Goal: Communication & Community: Answer question/provide support

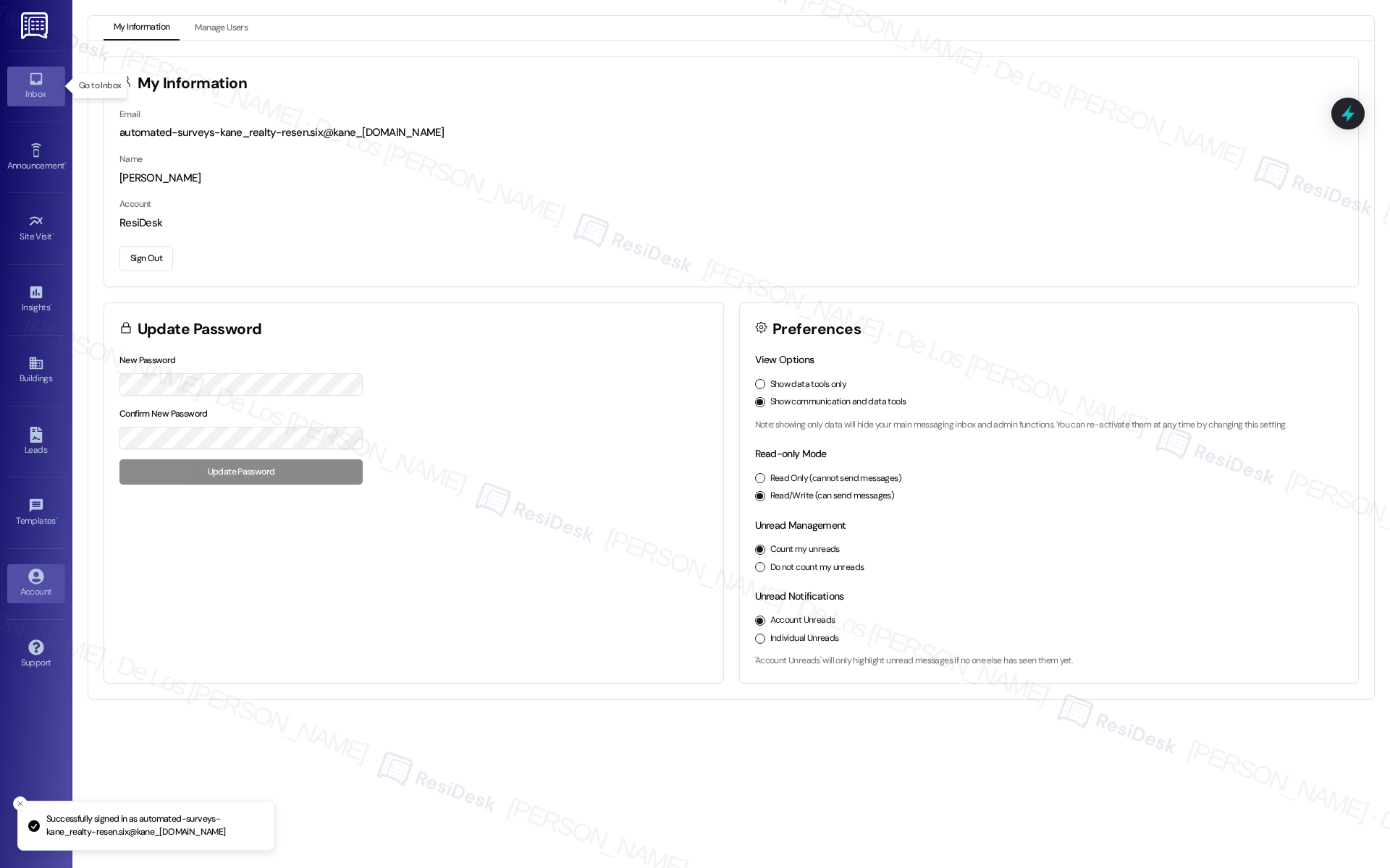
click at [23, 86] on link "Inbox" at bounding box center [35, 86] width 58 height 39
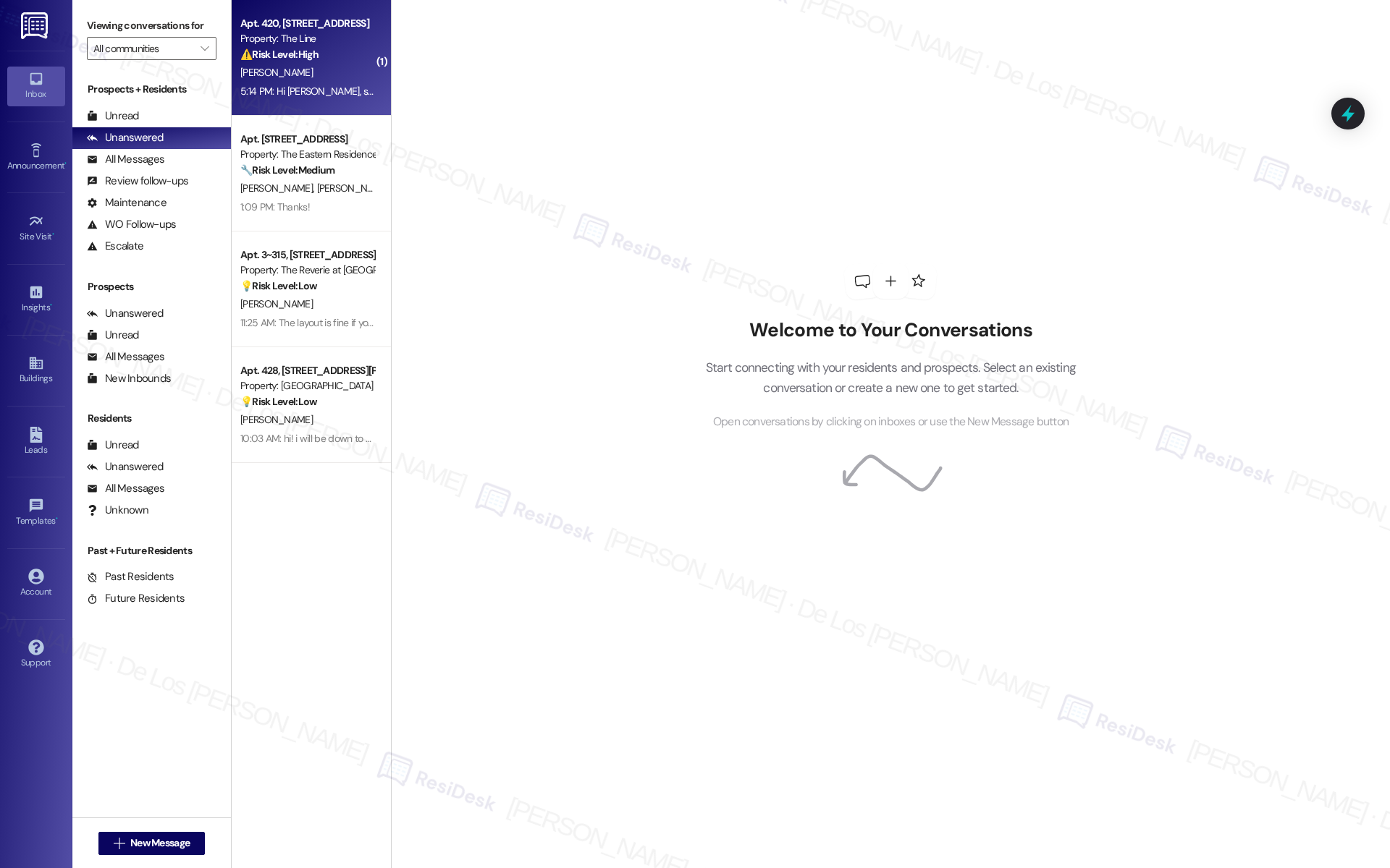
click at [320, 104] on div "Apt. 420, [STREET_ADDRESS] Property: The Line ⚠️ Risk Level: High The resident …" at bounding box center [311, 58] width 159 height 116
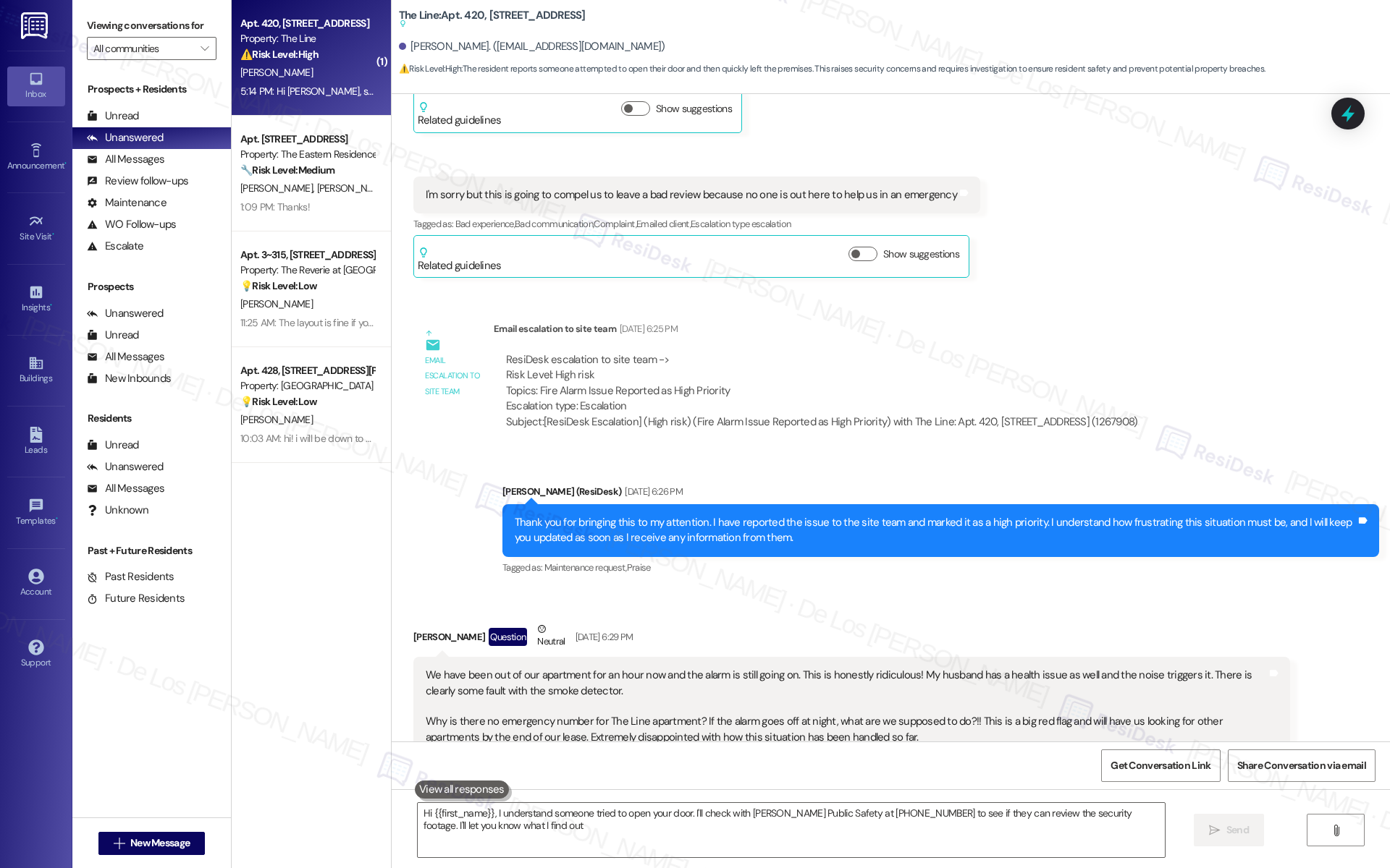
type textarea "Hi {{first_name}}, I understand someone tried to open your door. I'll check wit…"
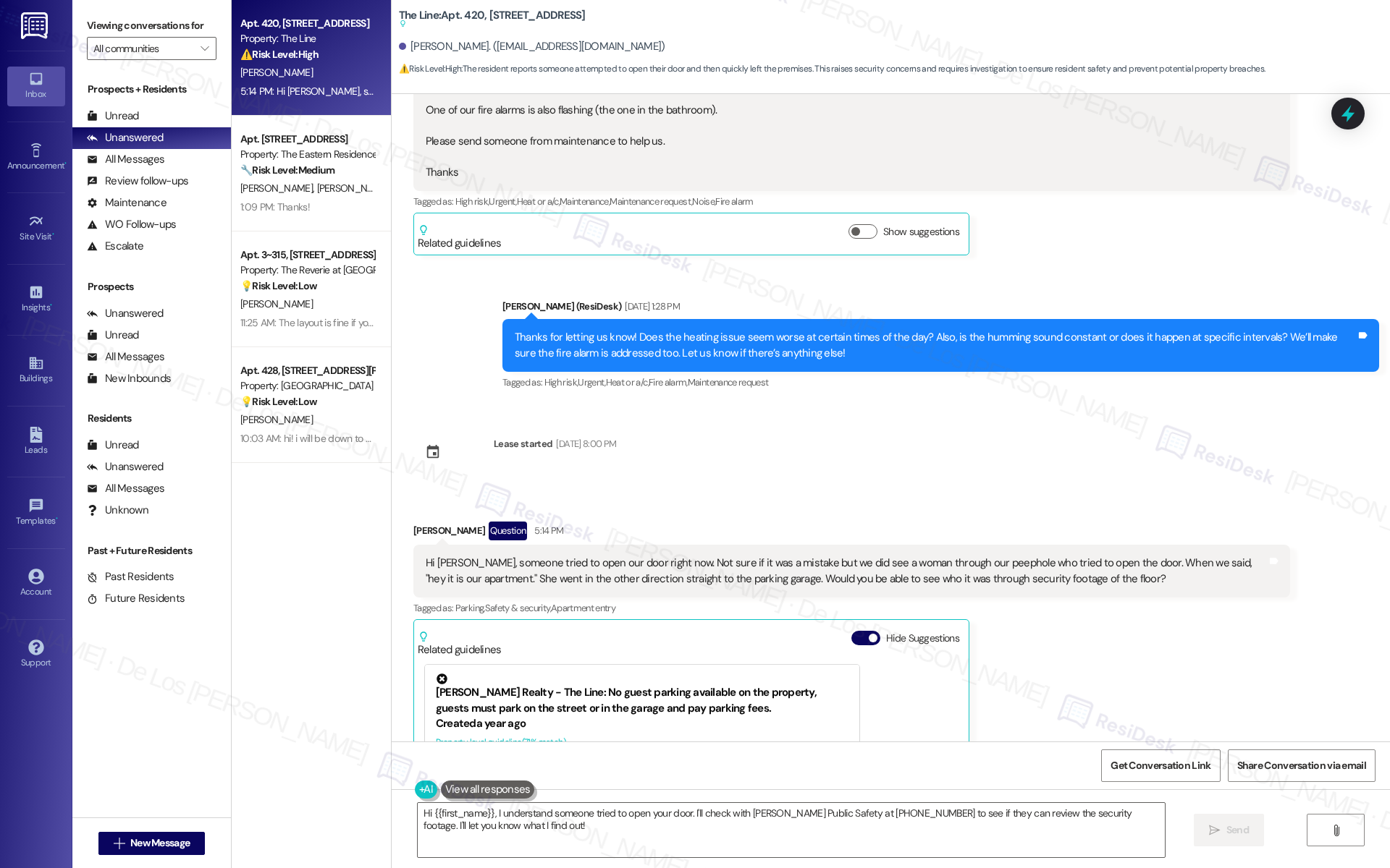
scroll to position [5193, 0]
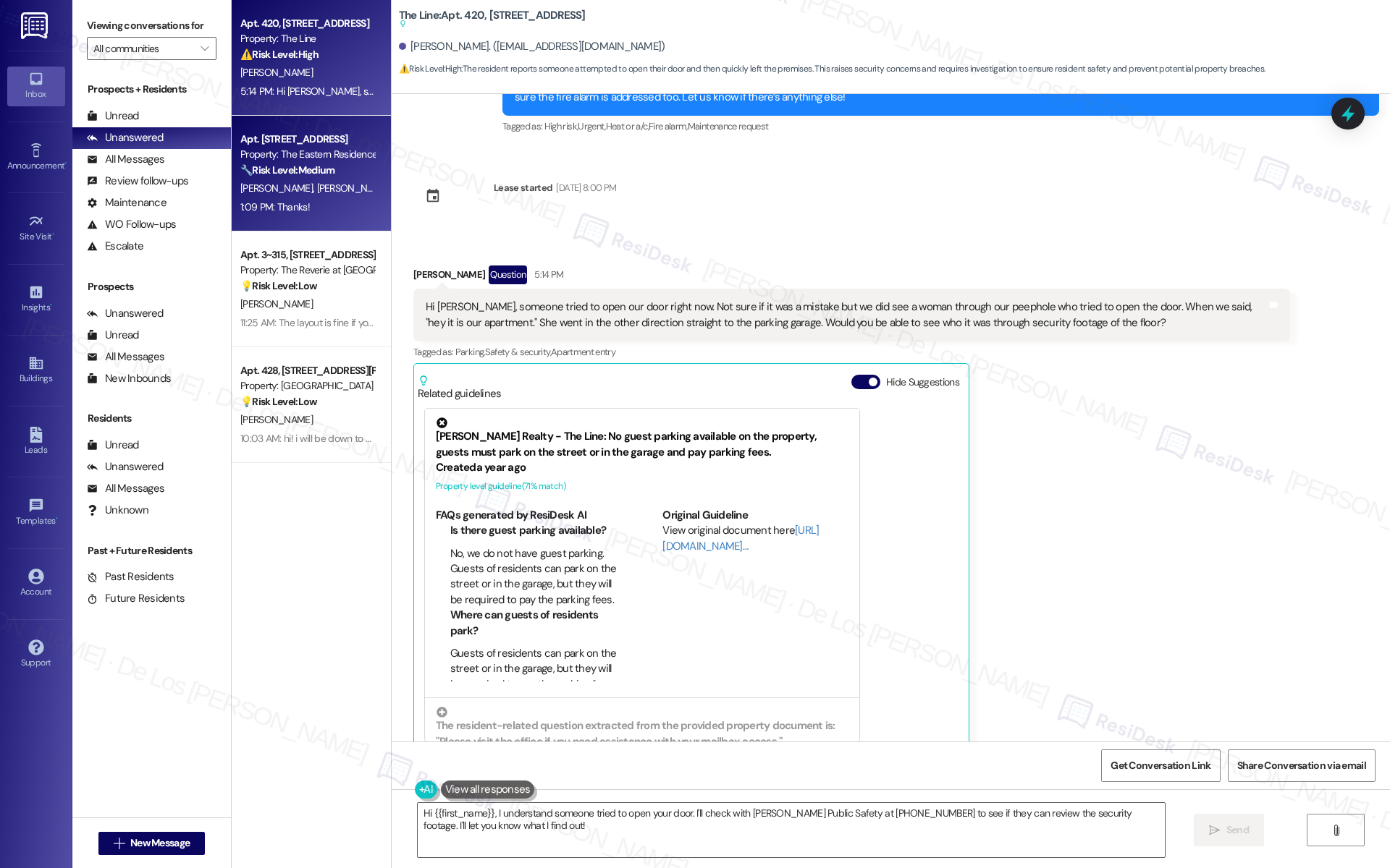
click at [319, 207] on div "1:09 PM: Thanks! 1:09 PM: Thanks!" at bounding box center [307, 207] width 136 height 18
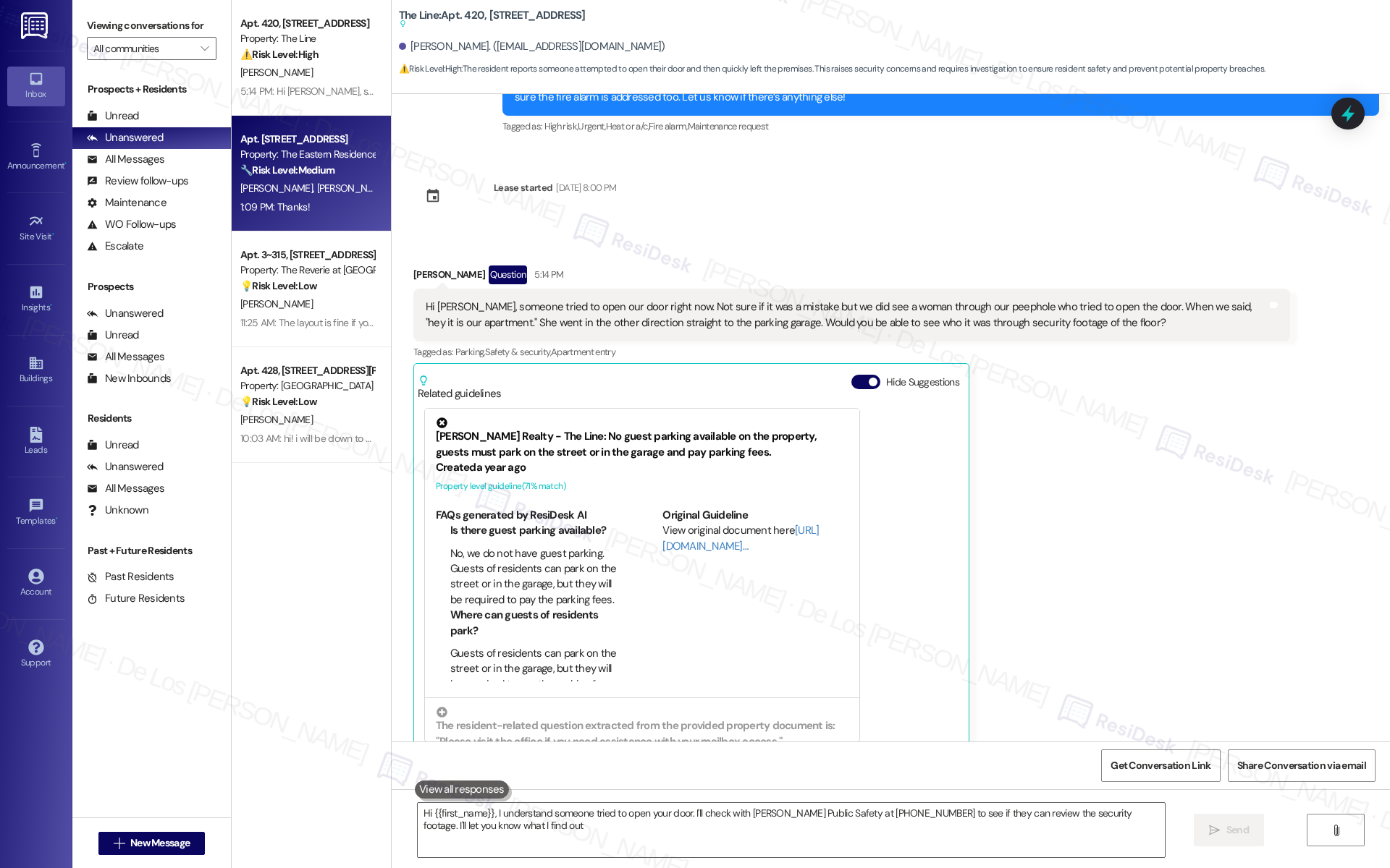
type textarea "Hi {{first_name}}, I understand someone tried to open your door. I'll check wit…"
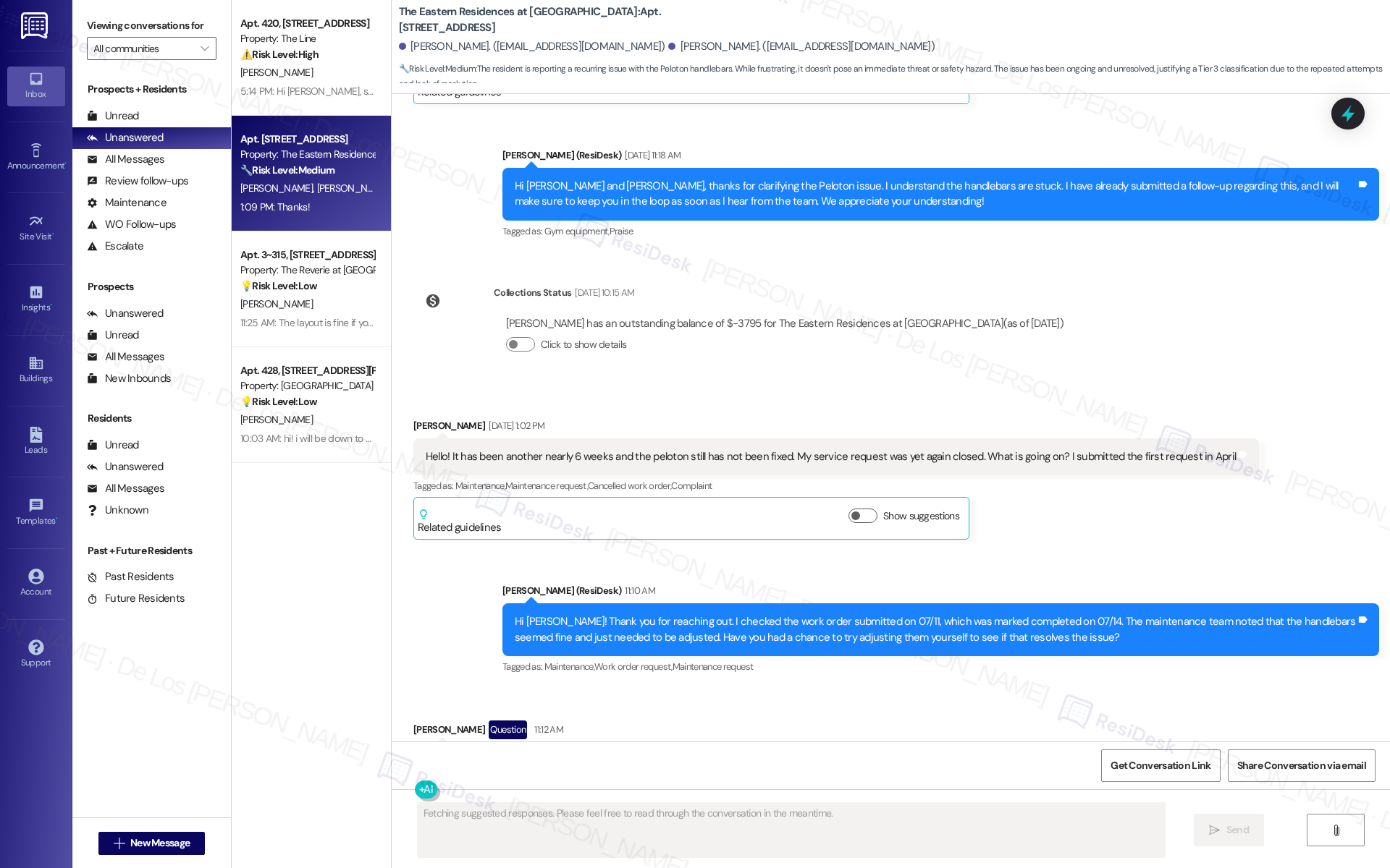
scroll to position [5741, 0]
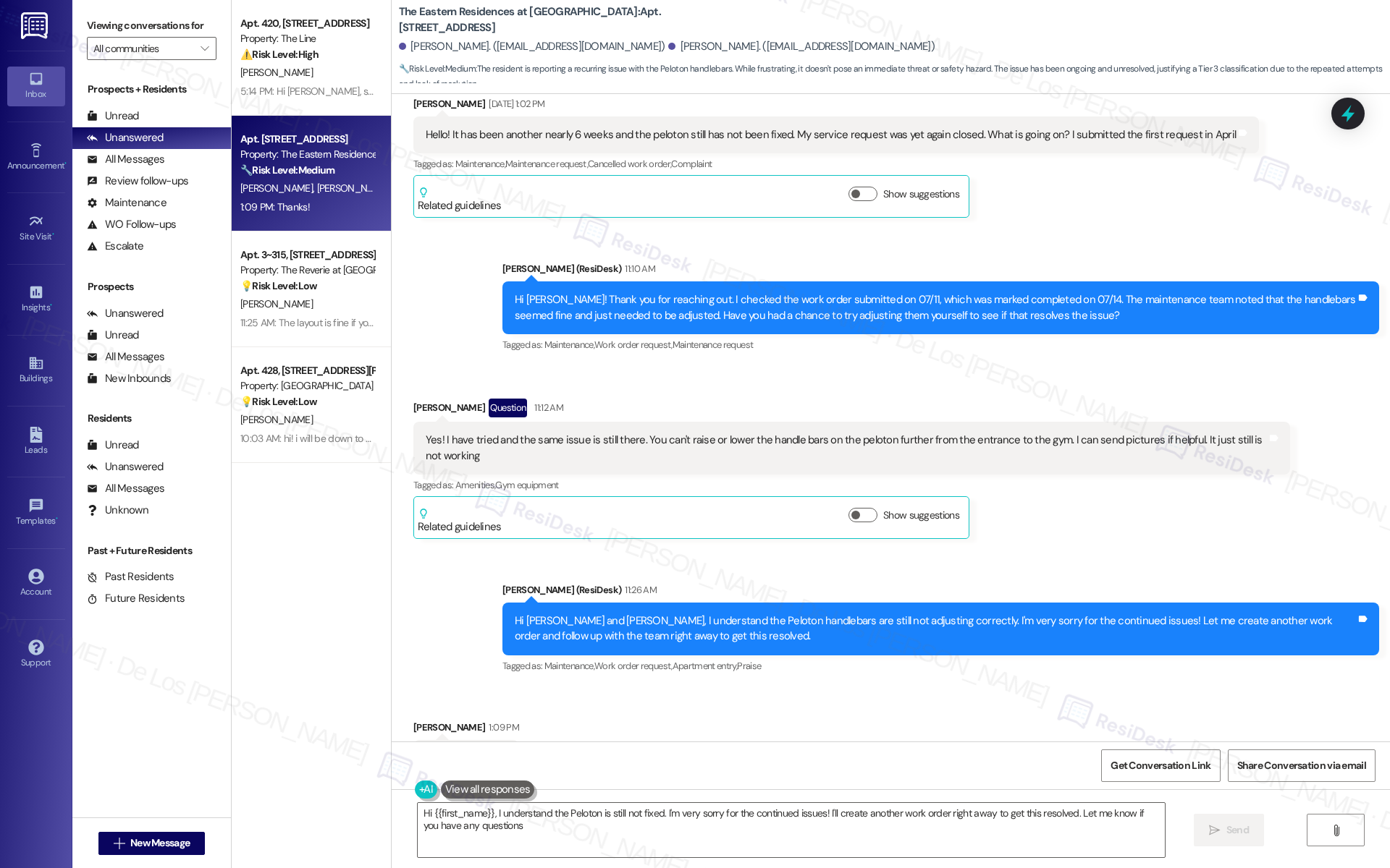
type textarea "Hi {{first_name}}, I understand the Peloton is still not fixed. I'm very sorry …"
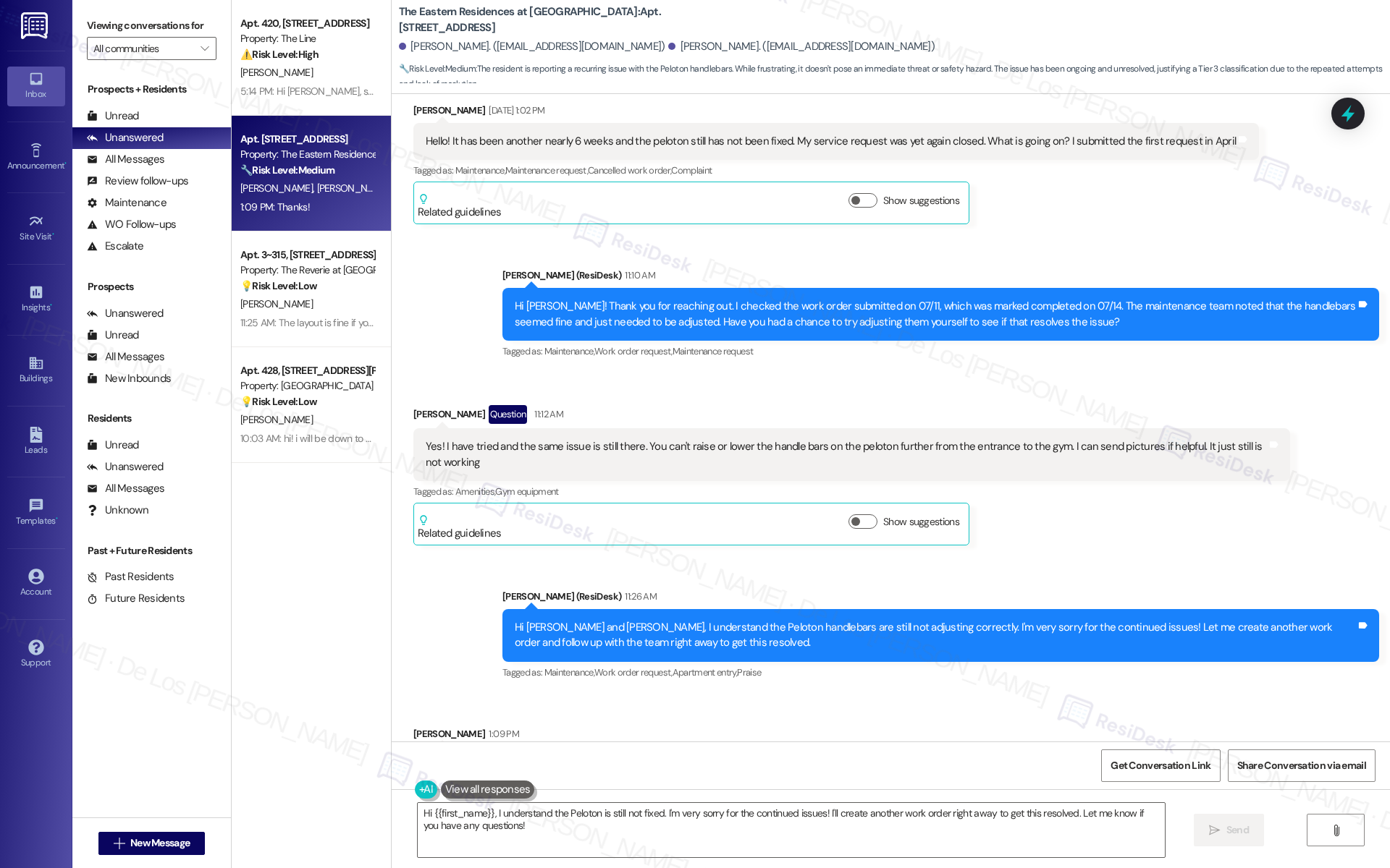
scroll to position [5742, 0]
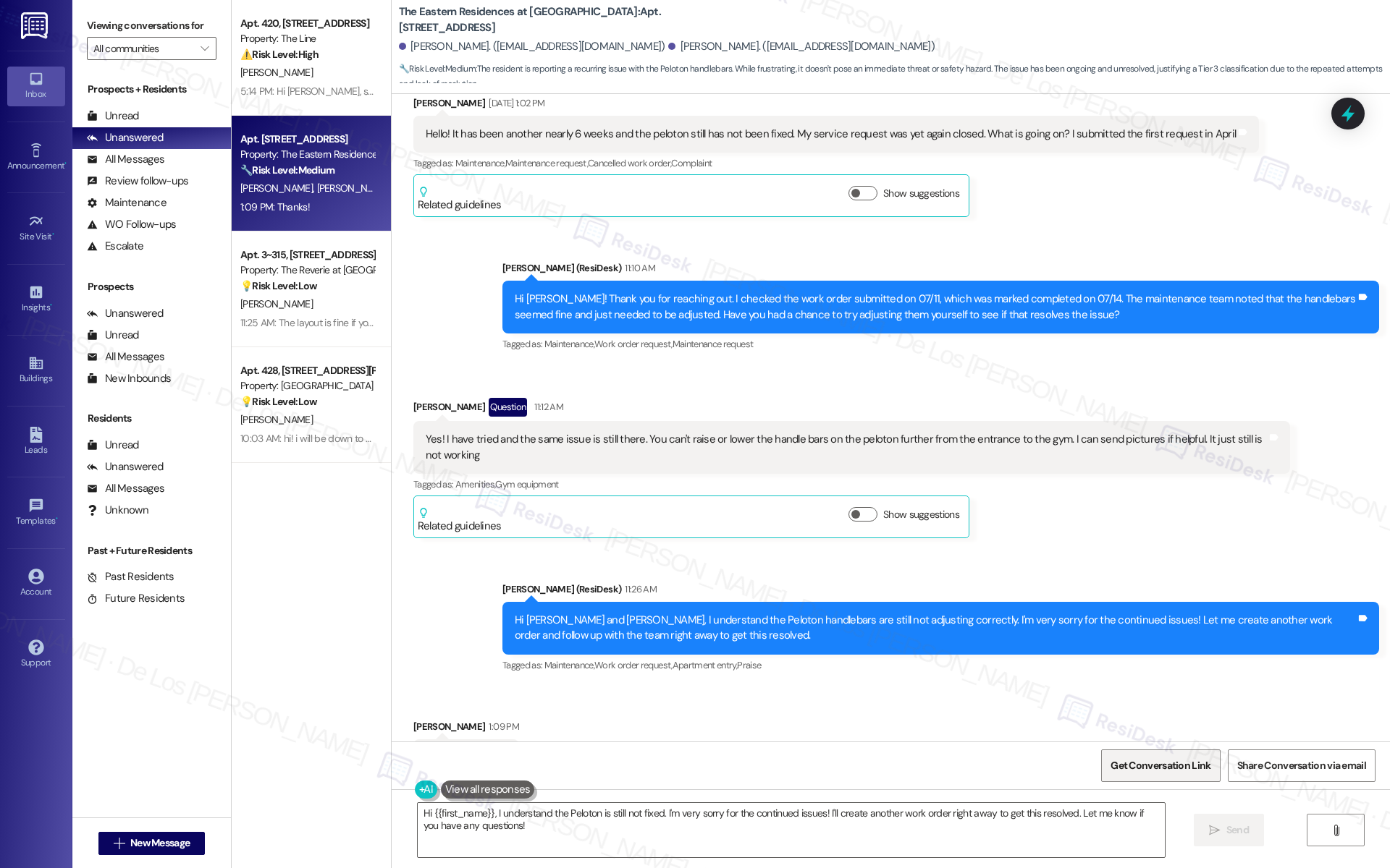
click at [1187, 756] on span "Get Conversation Link" at bounding box center [1160, 766] width 105 height 31
click at [35, 569] on icon at bounding box center [36, 577] width 16 height 16
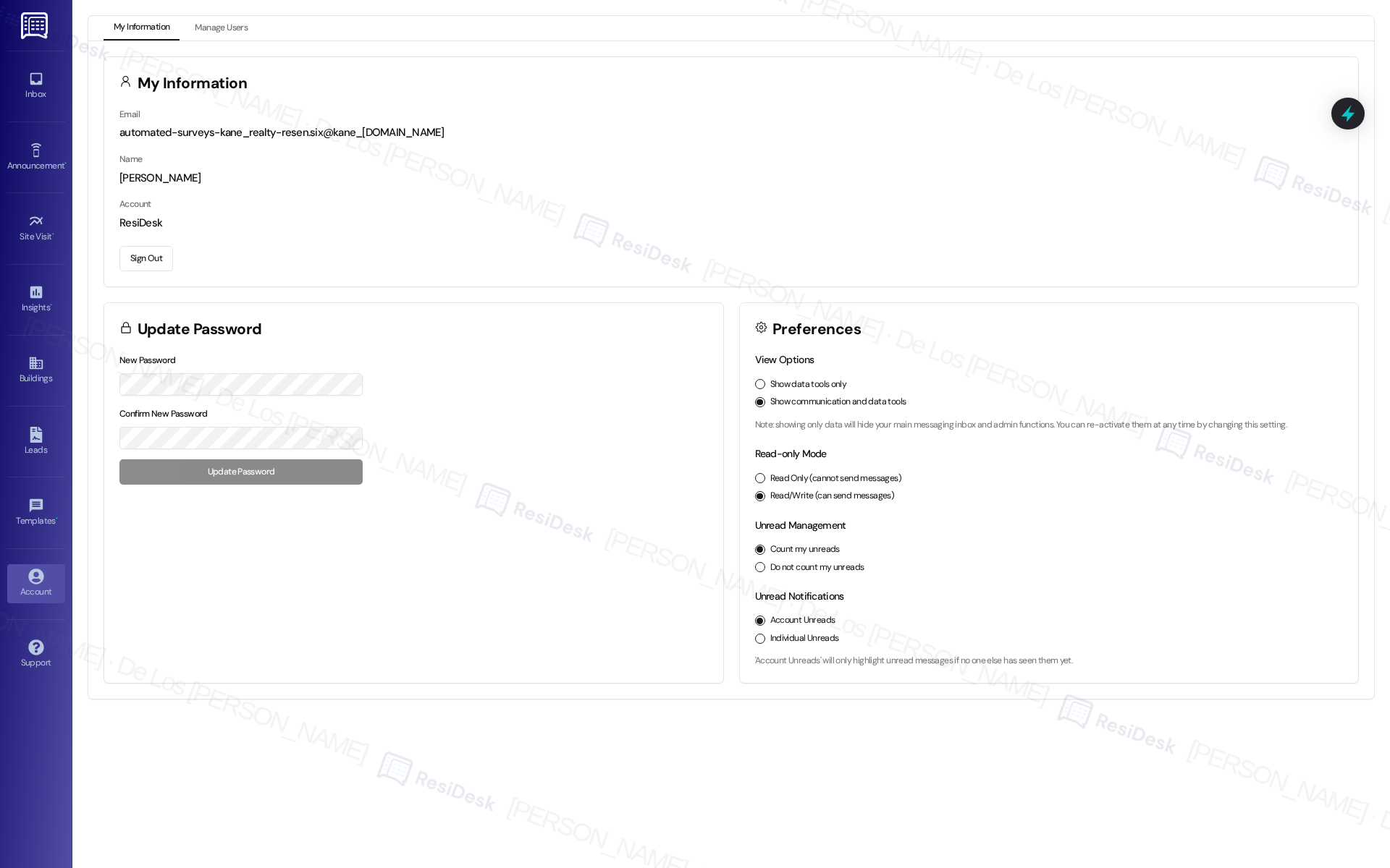
click at [135, 261] on button "Sign Out" at bounding box center [146, 258] width 54 height 25
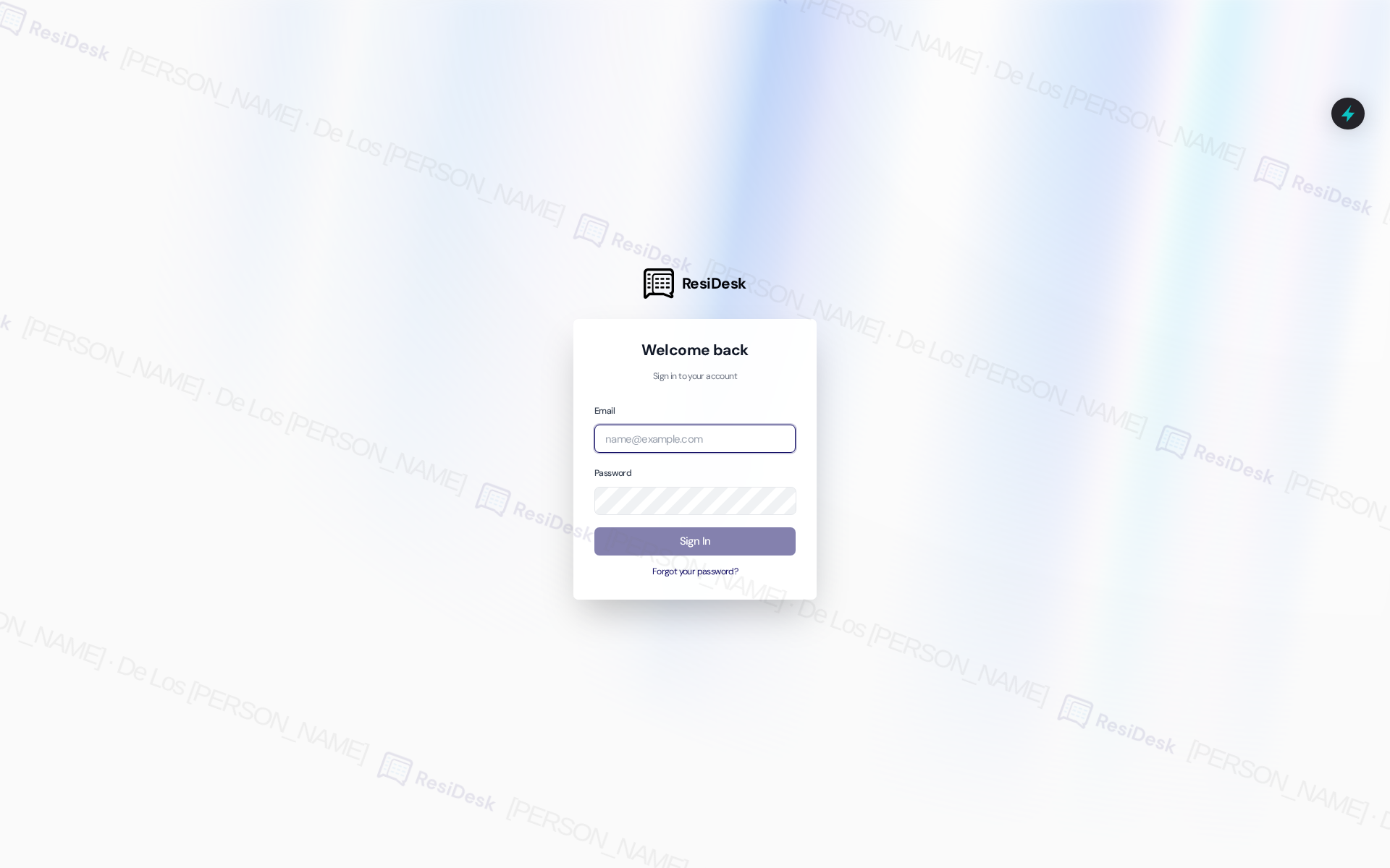
click at [695, 446] on input "email" at bounding box center [695, 439] width 201 height 29
click at [1234, 284] on div at bounding box center [695, 434] width 1390 height 868
click at [690, 449] on input "email" at bounding box center [695, 439] width 201 height 29
paste input "[URL][DOMAIN_NAME]"
click at [1245, 269] on div at bounding box center [695, 434] width 1390 height 868
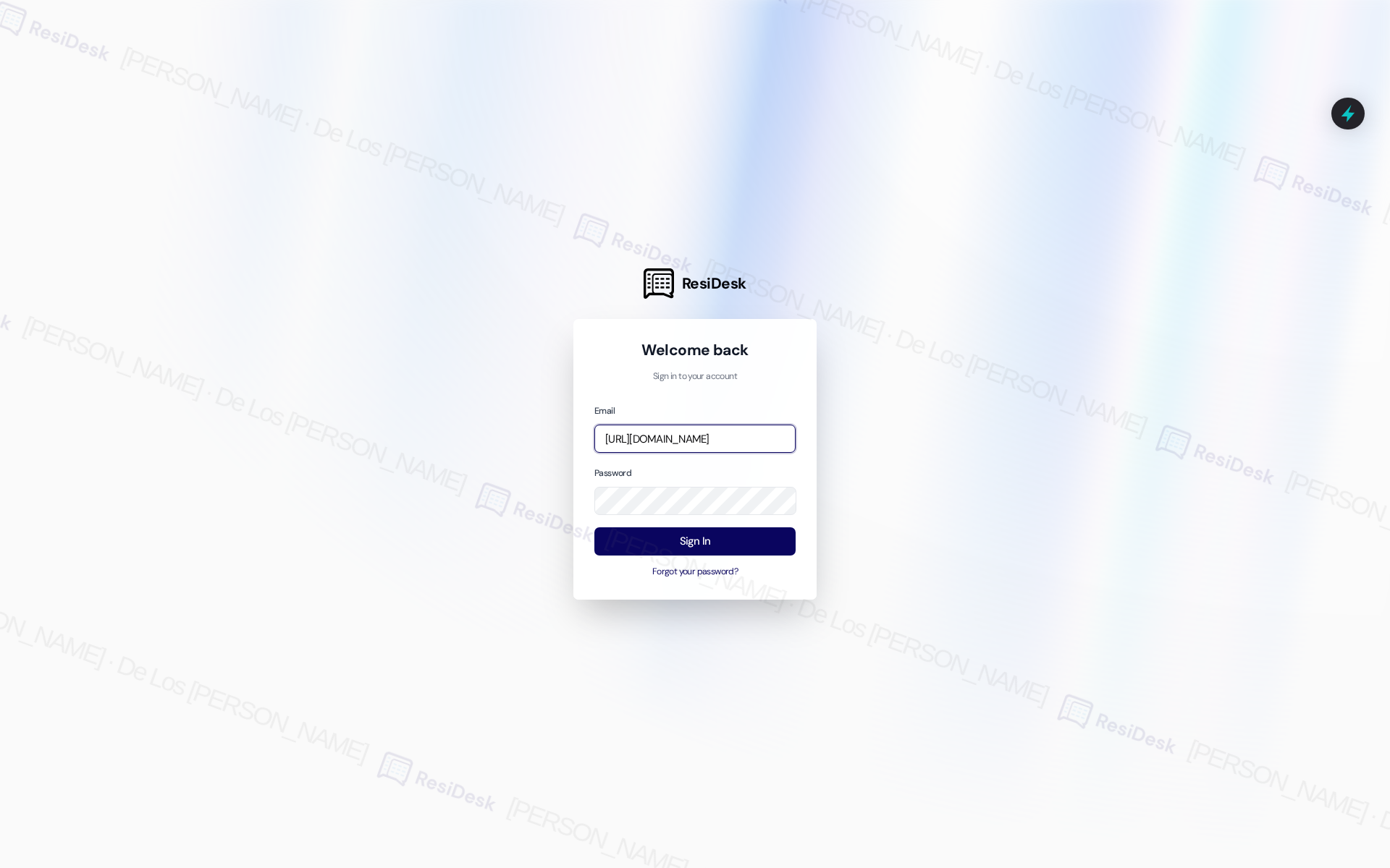
click at [752, 436] on input "[URL][DOMAIN_NAME]" at bounding box center [695, 439] width 201 height 29
paste input "automated-surveys-haven_residential-resen.six@haven_[DOMAIN_NAME]"
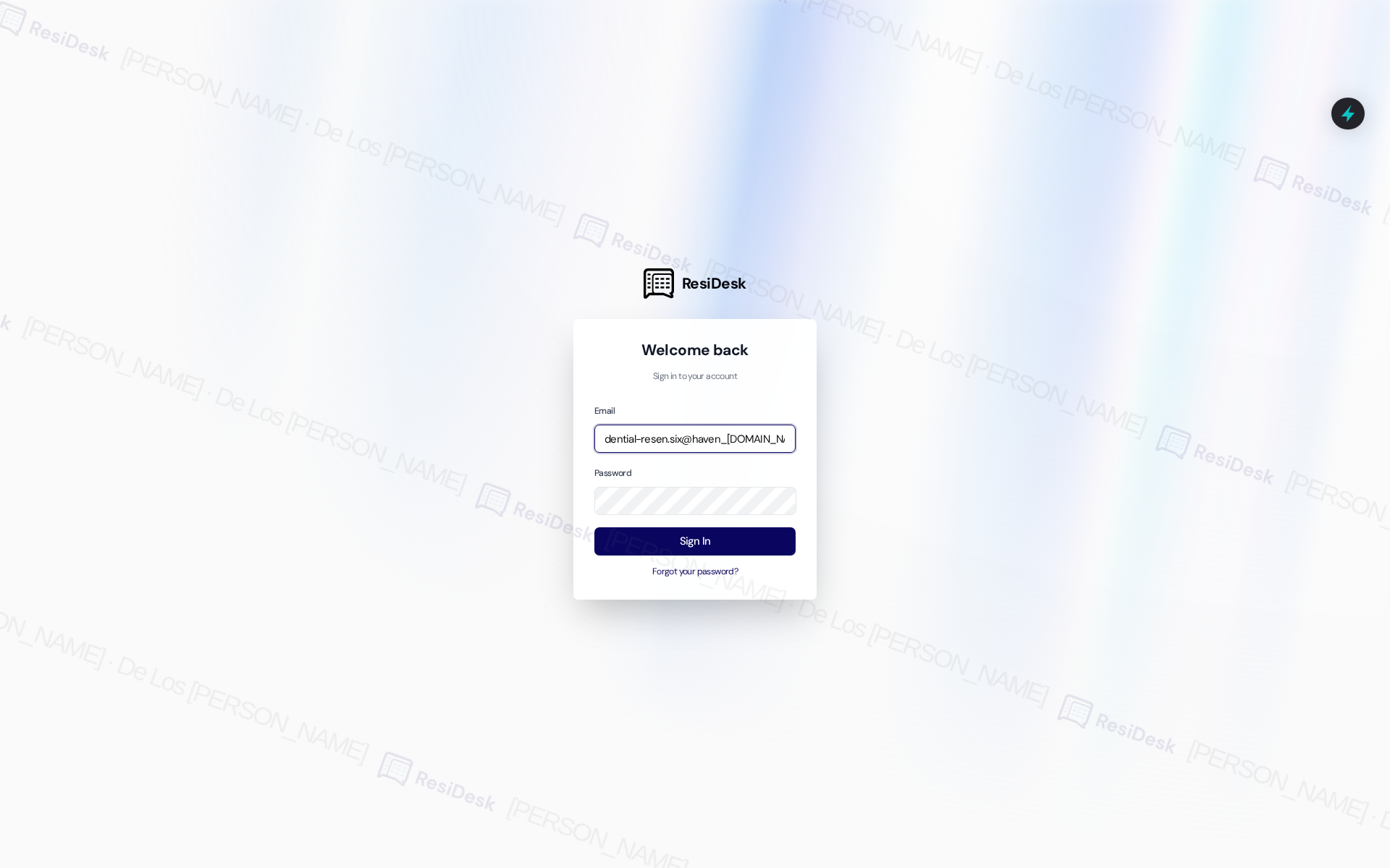
type input "automated-surveys-haven_residential-resen.six@haven_[DOMAIN_NAME]"
click at [1006, 409] on div at bounding box center [695, 434] width 1390 height 868
click at [760, 541] on button "Sign In" at bounding box center [695, 542] width 201 height 29
